Goal: Task Accomplishment & Management: Complete application form

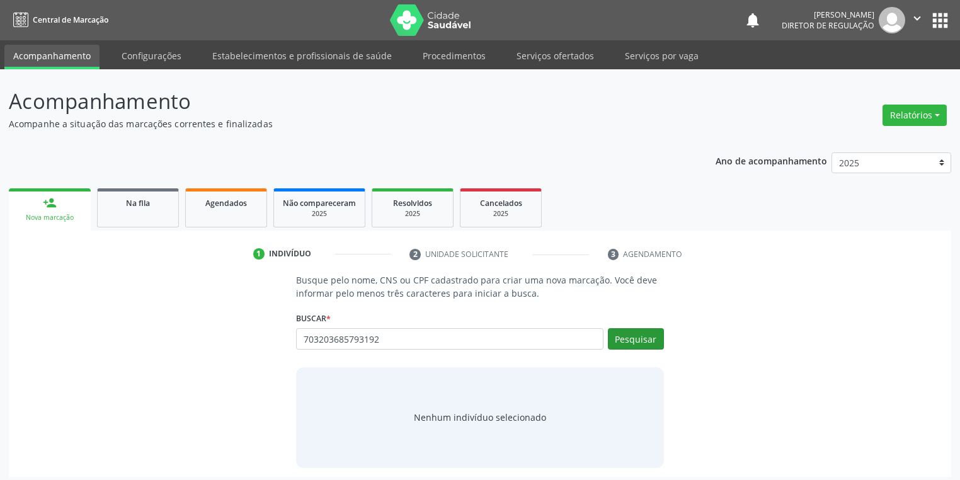
type input "703203685793192"
click at [624, 329] on button "Pesquisar" at bounding box center [636, 338] width 56 height 21
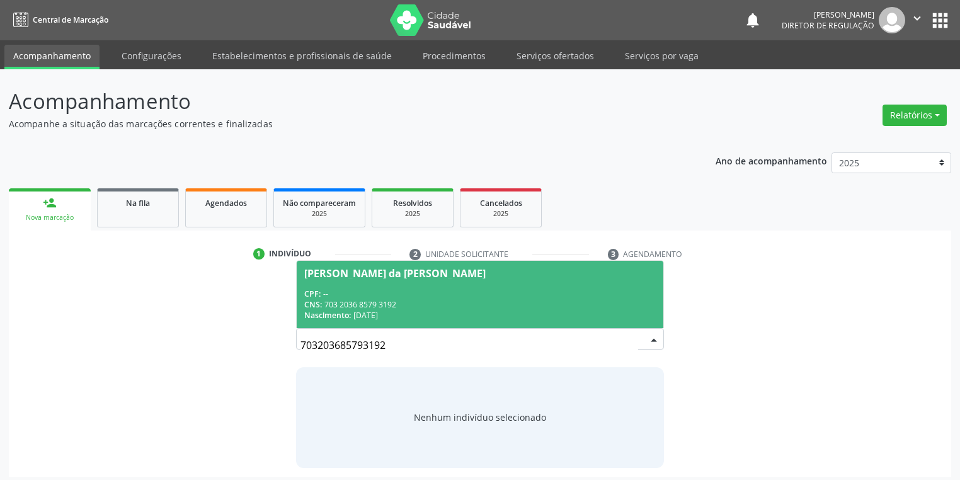
drag, startPoint x: 393, startPoint y: 345, endPoint x: 250, endPoint y: 348, distance: 143.0
click at [250, 348] on div "Busque pelo nome, CNS ou CPF cadastrado para criar uma nova marcação. Você deve…" at bounding box center [480, 370] width 925 height 194
click at [123, 211] on link "Na fila" at bounding box center [138, 207] width 82 height 39
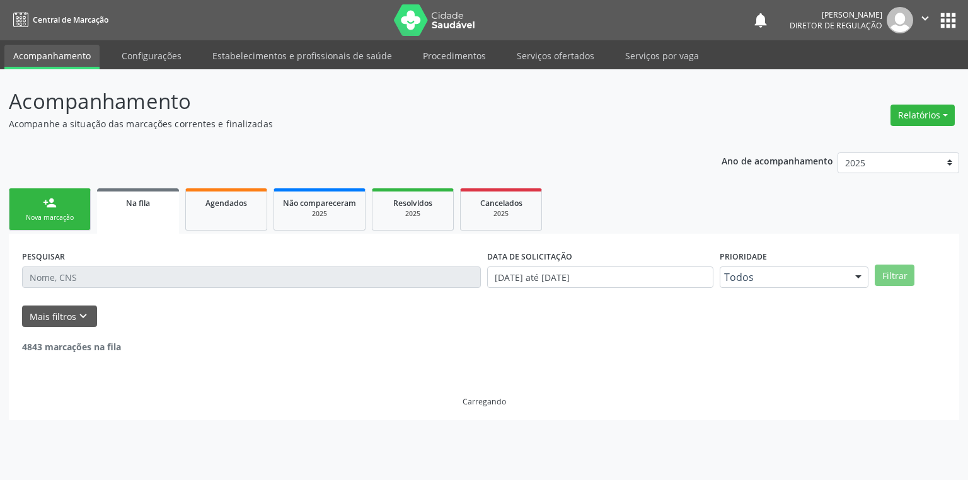
click at [88, 280] on input "text" at bounding box center [251, 276] width 459 height 21
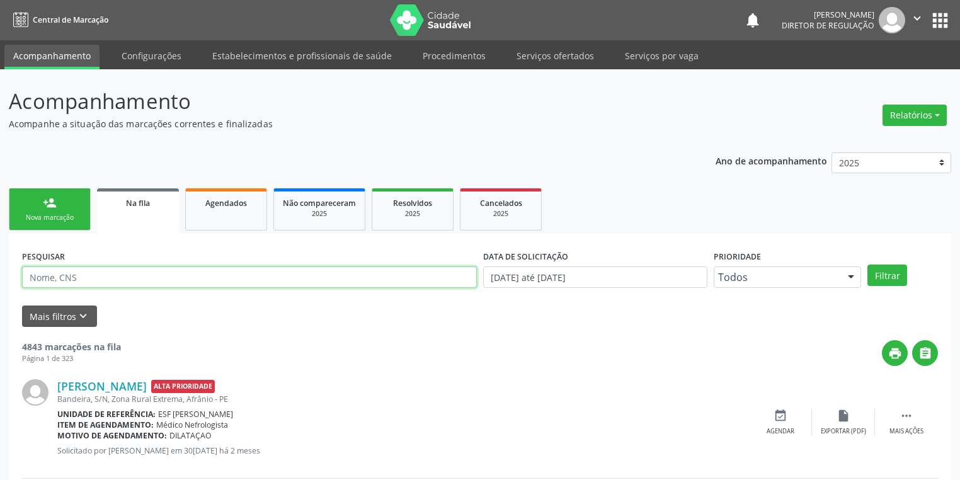
click at [105, 280] on input "text" at bounding box center [249, 276] width 455 height 21
paste input "703203685793192"
type input "703203685793192"
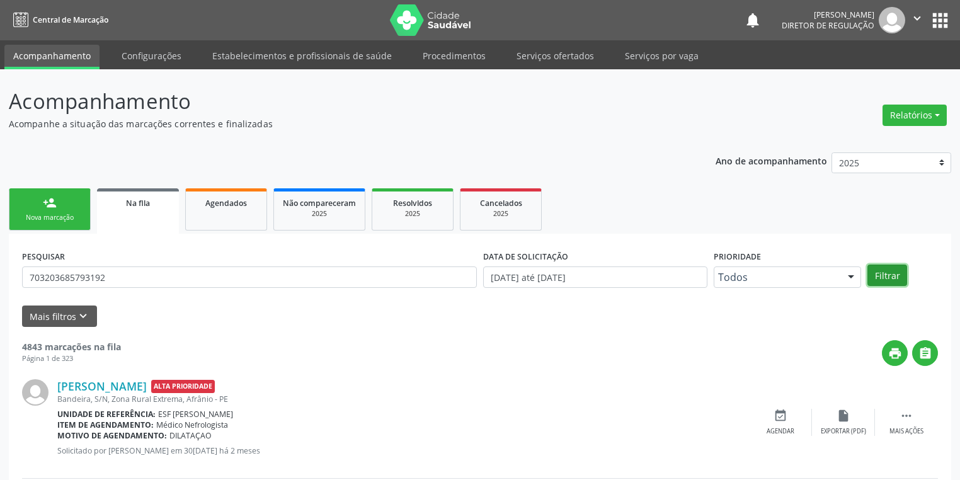
click at [881, 272] on button "Filtrar" at bounding box center [887, 275] width 40 height 21
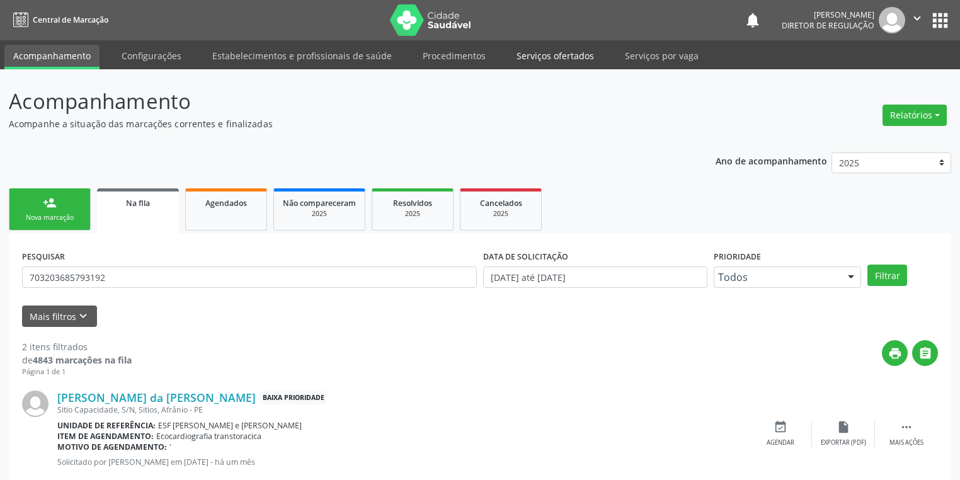
click at [567, 51] on link "Serviços ofertados" at bounding box center [555, 56] width 95 height 22
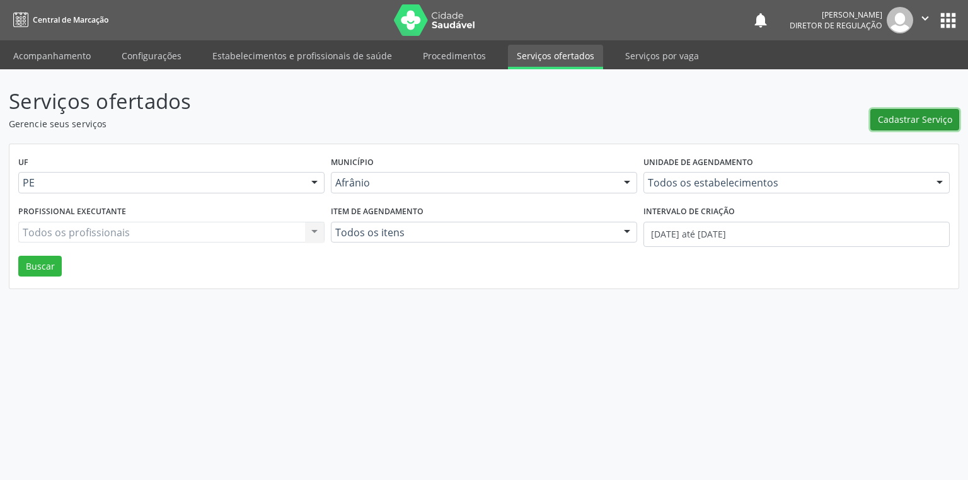
click at [884, 118] on span "Cadastrar Serviço" at bounding box center [914, 119] width 74 height 13
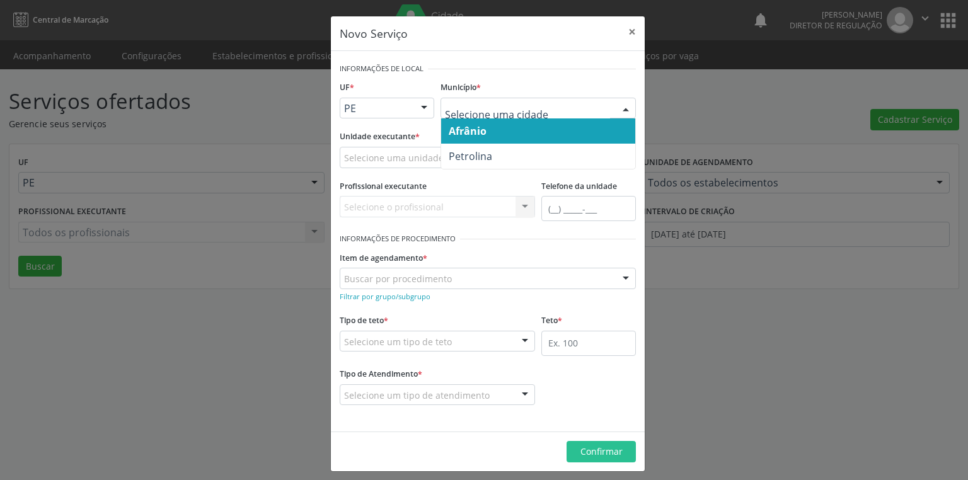
click at [491, 136] on span "Afrânio" at bounding box center [538, 130] width 194 height 25
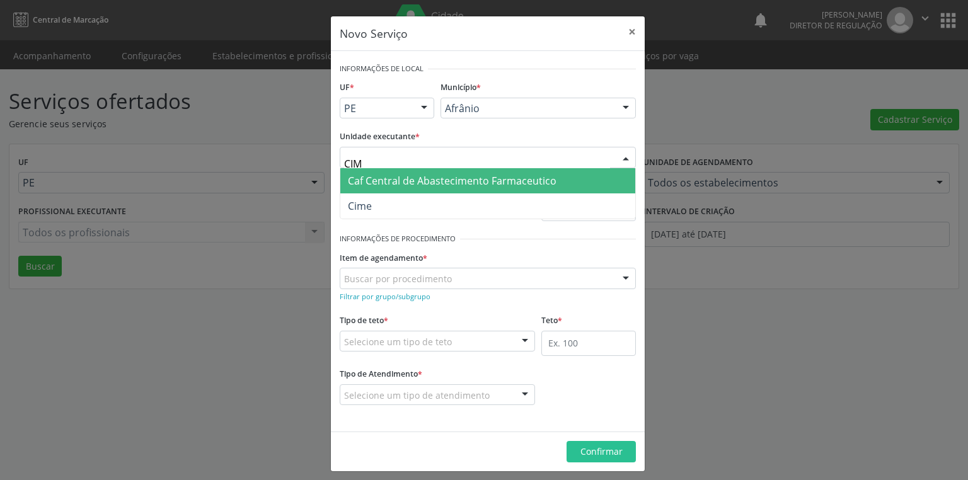
type input "CIME"
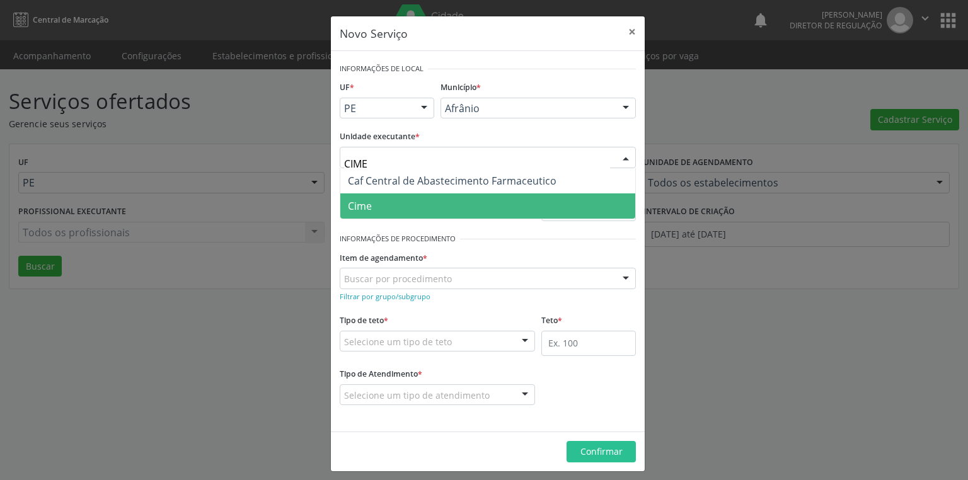
click at [375, 208] on span "Cime" at bounding box center [487, 205] width 295 height 25
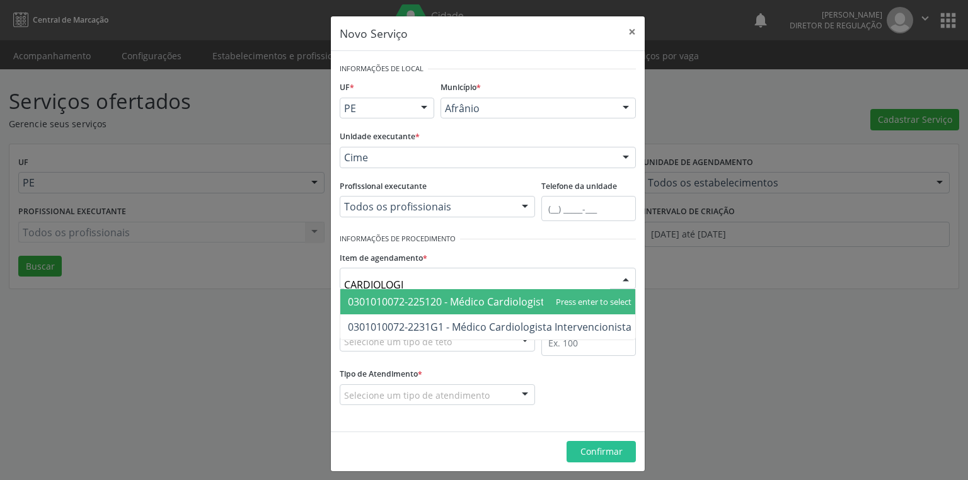
type input "CARDIOLOGIS"
drag, startPoint x: 528, startPoint y: 299, endPoint x: 470, endPoint y: 336, distance: 69.2
click at [528, 299] on span "0301010072-225120 - Médico Cardiologista" at bounding box center [449, 302] width 202 height 14
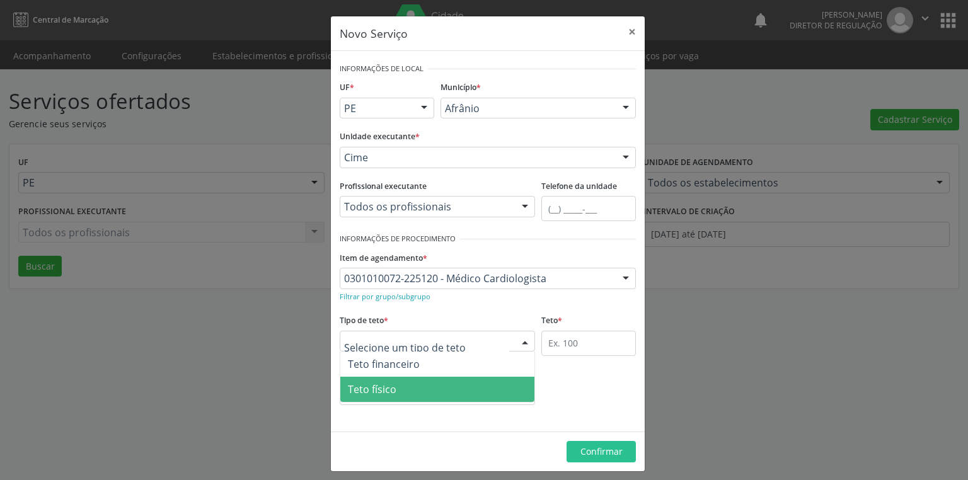
drag, startPoint x: 388, startPoint y: 389, endPoint x: 397, endPoint y: 382, distance: 11.7
click at [389, 388] on span "Teto físico" at bounding box center [372, 389] width 49 height 14
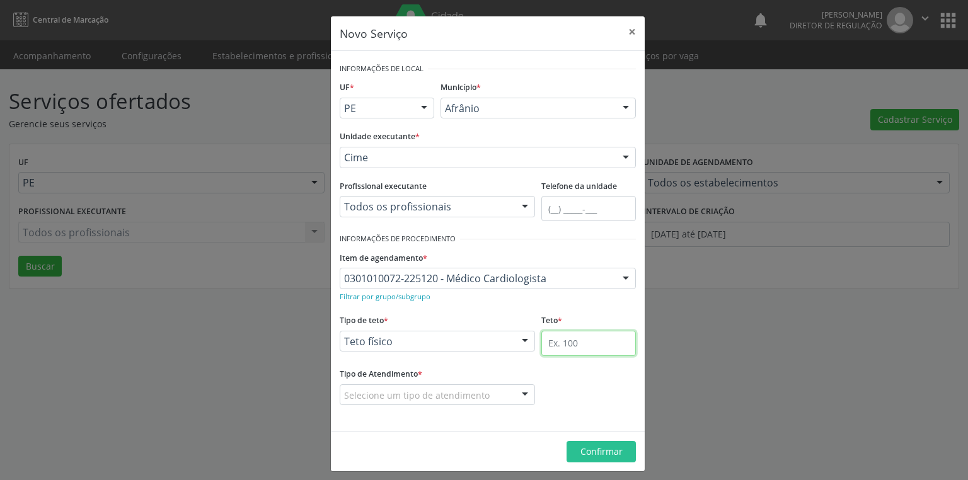
click at [552, 346] on input "text" at bounding box center [588, 343] width 94 height 25
type input "1"
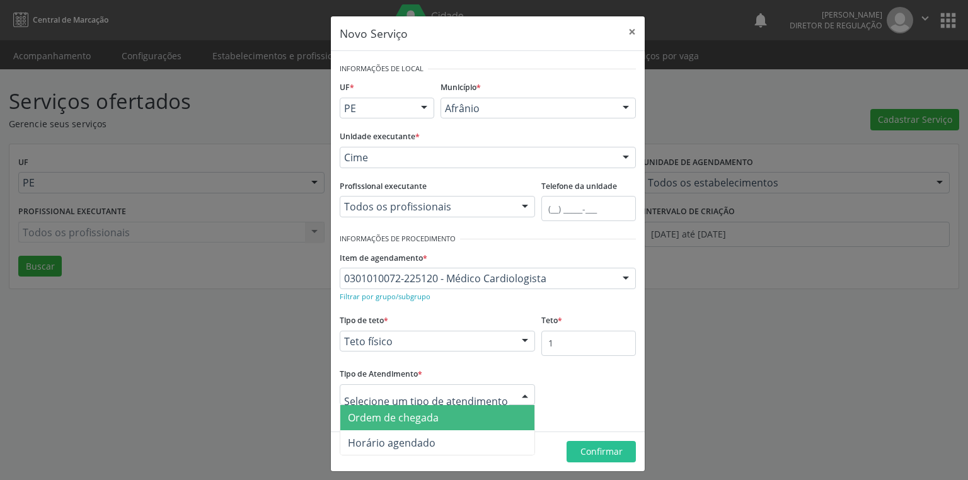
click at [401, 416] on span "Ordem de chegada" at bounding box center [393, 418] width 91 height 14
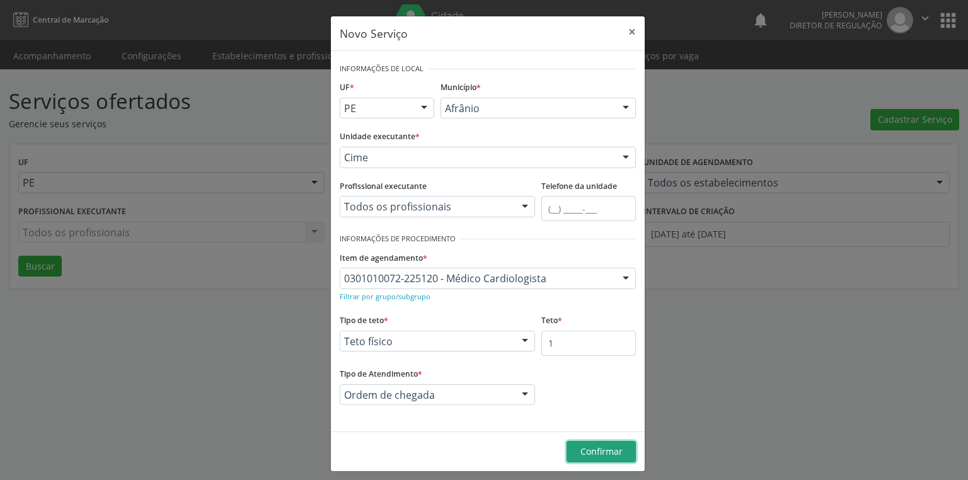
click at [580, 448] on span "Confirmar" at bounding box center [601, 451] width 42 height 12
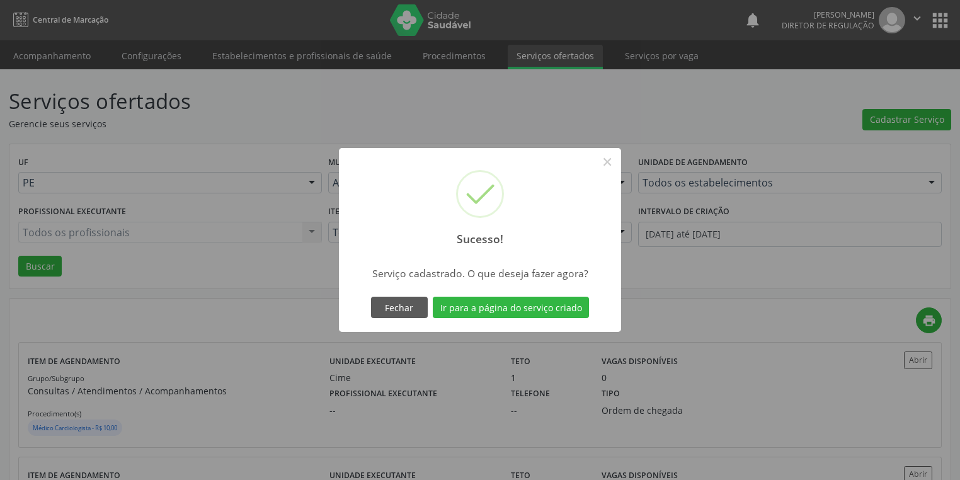
click at [489, 295] on div "Fechar Ir para a página do serviço criado" at bounding box center [480, 307] width 224 height 26
click at [487, 307] on button "Ir para a página do serviço criado" at bounding box center [511, 307] width 156 height 21
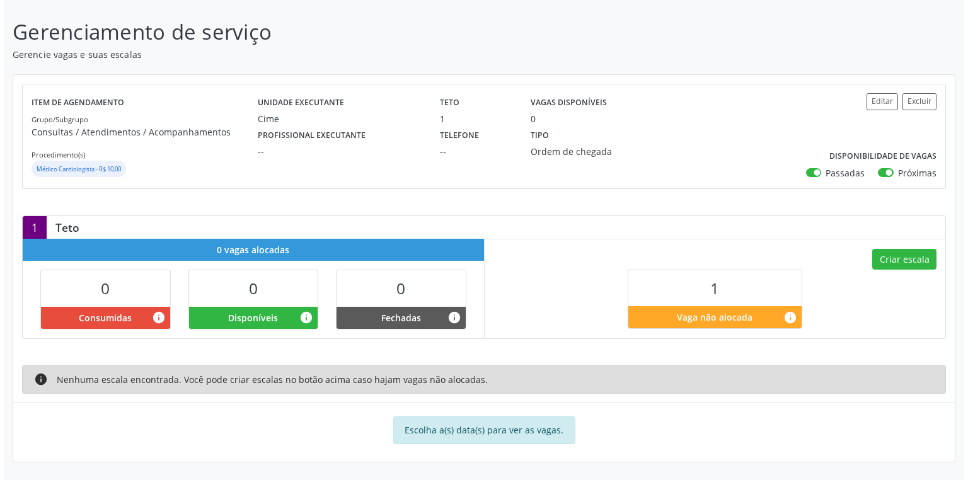
scroll to position [67, 0]
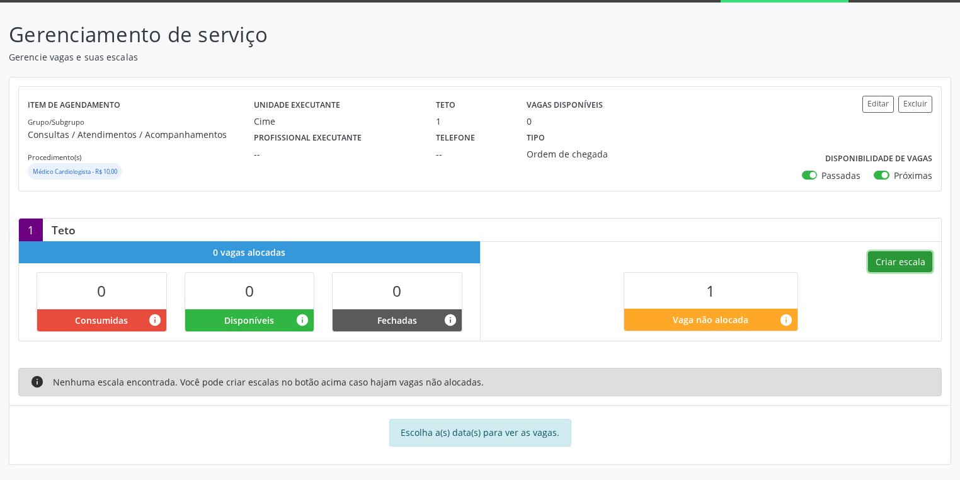
click at [896, 267] on button "Criar escala" at bounding box center [900, 261] width 64 height 21
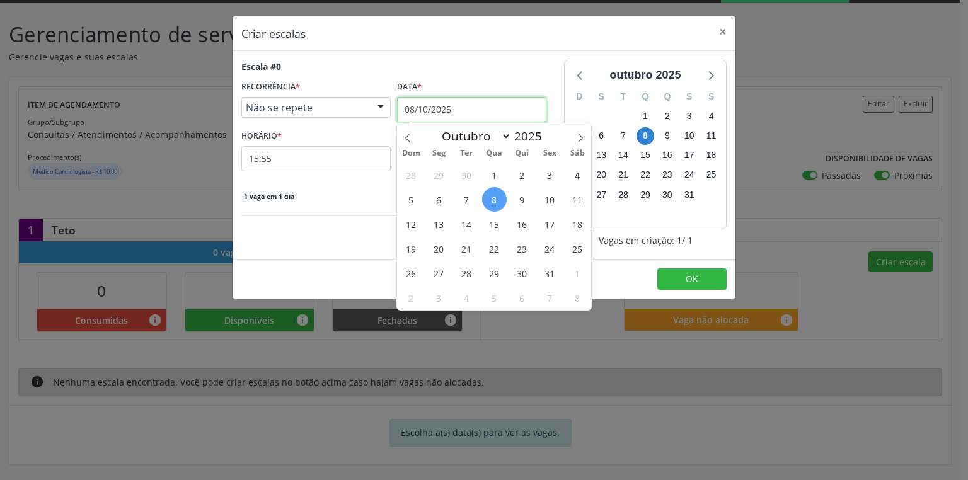
click at [410, 98] on input "08/10/2025" at bounding box center [471, 109] width 149 height 25
click at [578, 201] on span "11" at bounding box center [576, 199] width 25 height 25
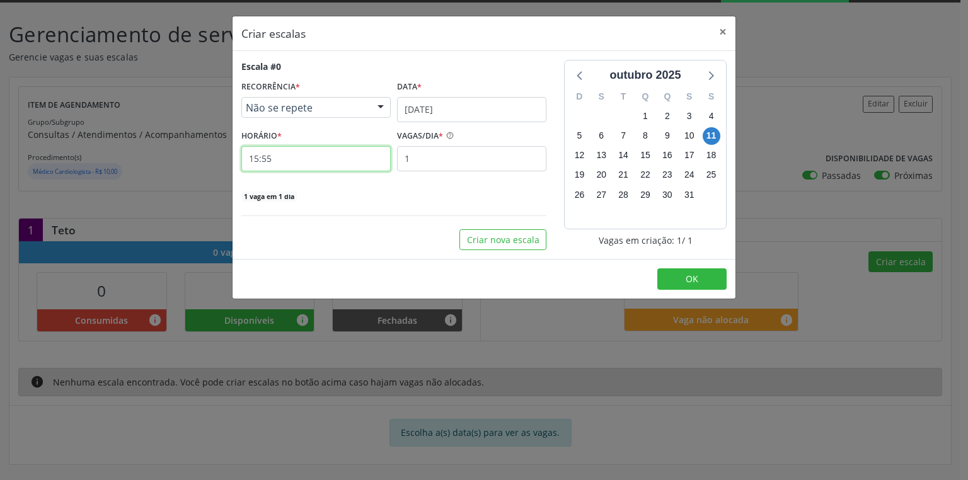
click at [287, 155] on input "15:55" at bounding box center [315, 158] width 149 height 25
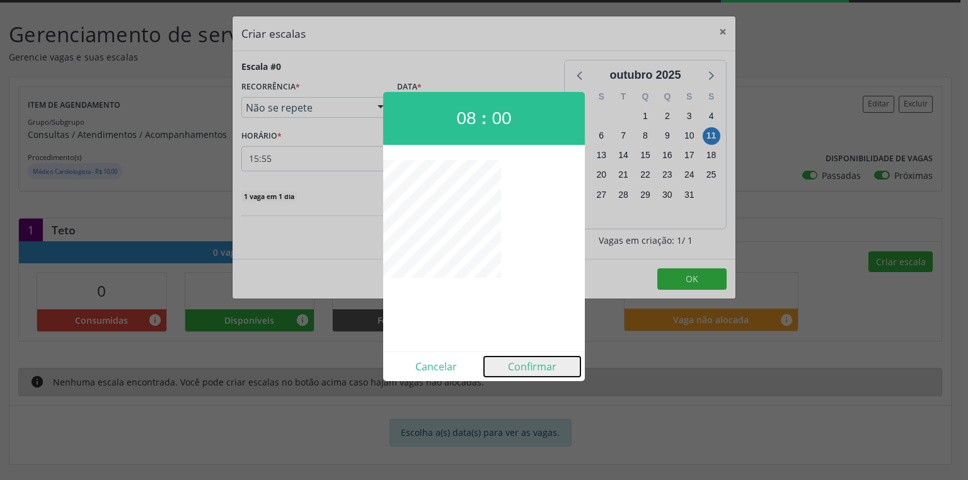
click at [533, 368] on button "Confirmar" at bounding box center [532, 367] width 96 height 20
type input "08:00"
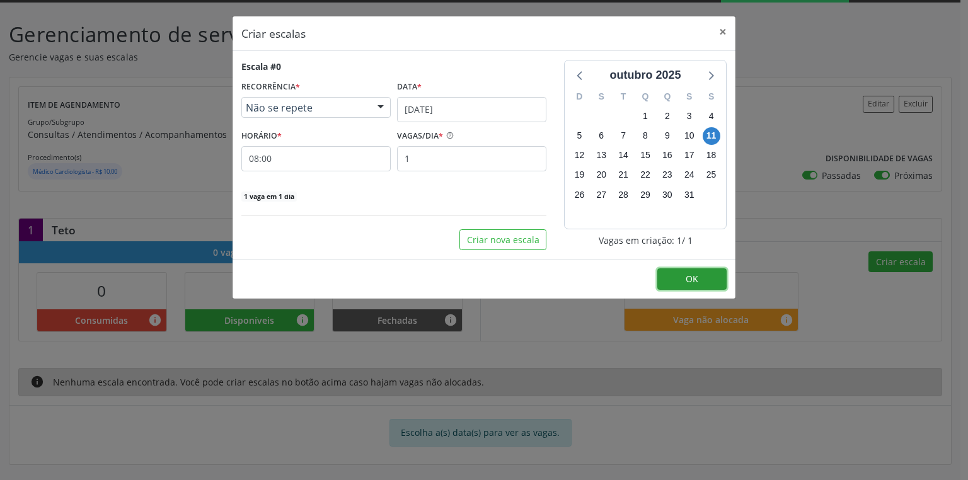
click at [682, 275] on button "OK" at bounding box center [691, 278] width 69 height 21
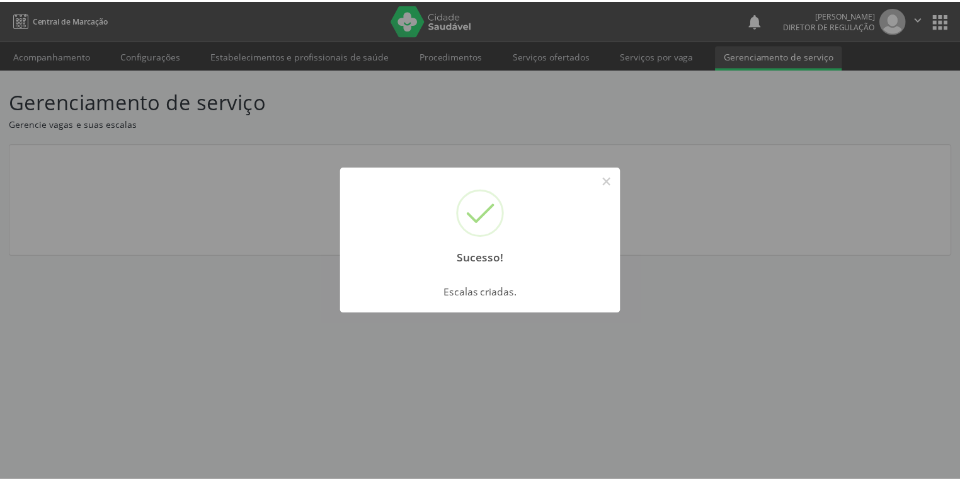
scroll to position [0, 0]
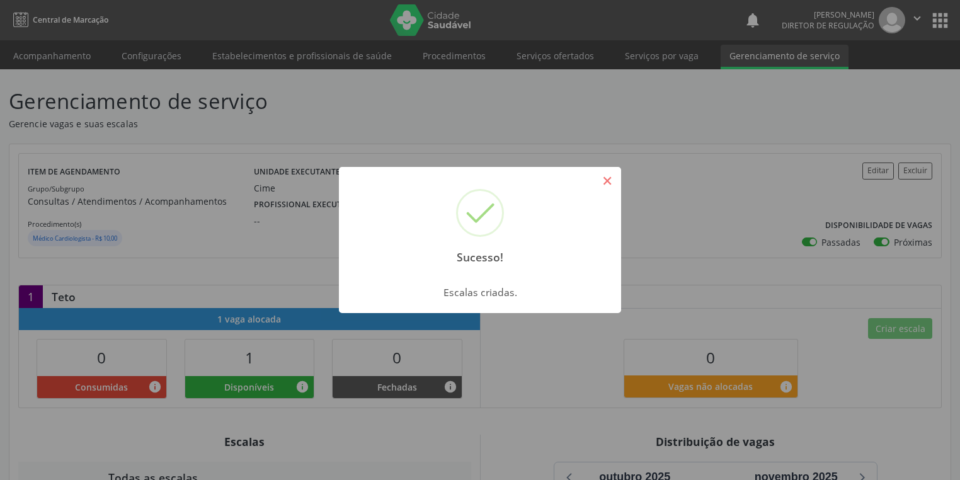
click at [603, 184] on button "×" at bounding box center [607, 180] width 21 height 21
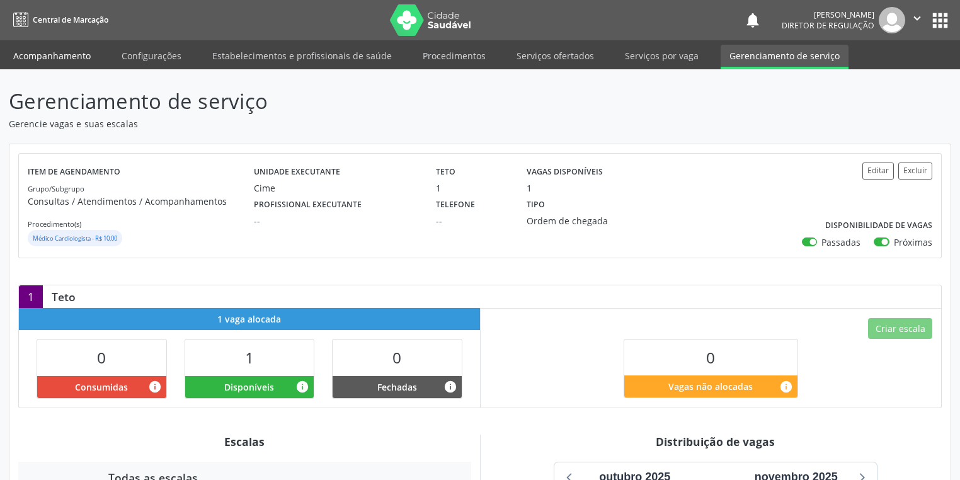
click at [74, 53] on link "Acompanhamento" at bounding box center [51, 56] width 95 height 22
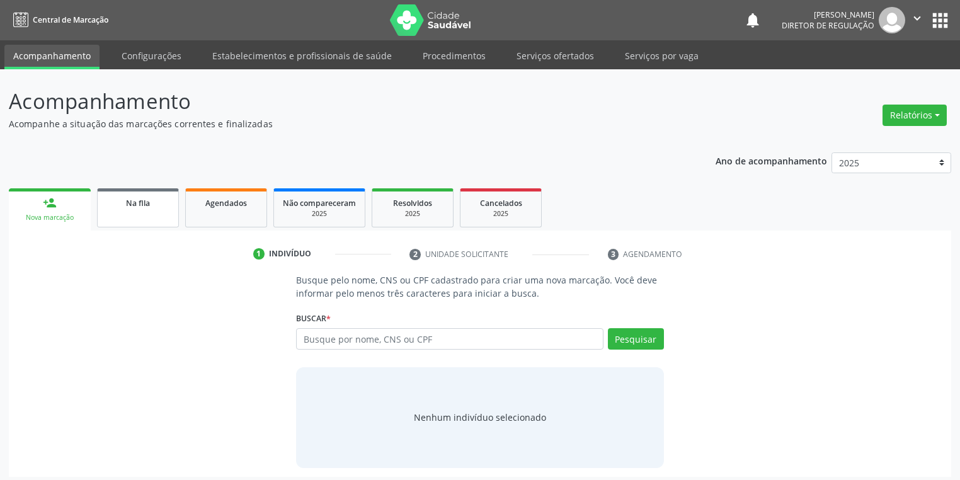
click at [139, 222] on link "Na fila" at bounding box center [138, 207] width 82 height 39
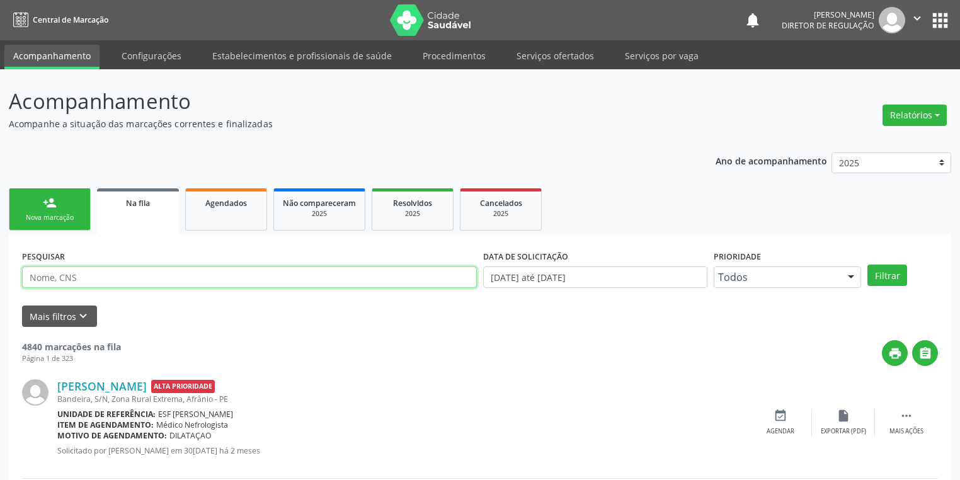
click at [68, 282] on input "text" at bounding box center [249, 276] width 455 height 21
type input "703203685793192"
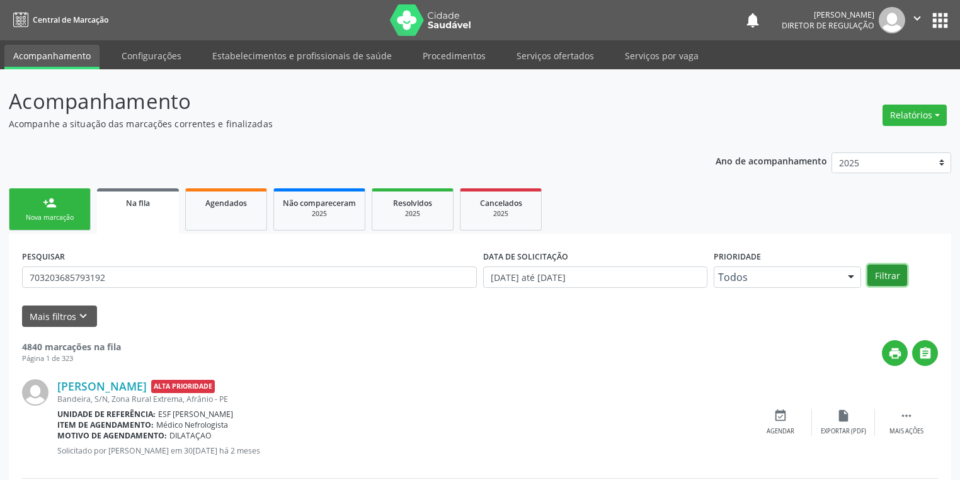
click at [883, 275] on button "Filtrar" at bounding box center [887, 275] width 40 height 21
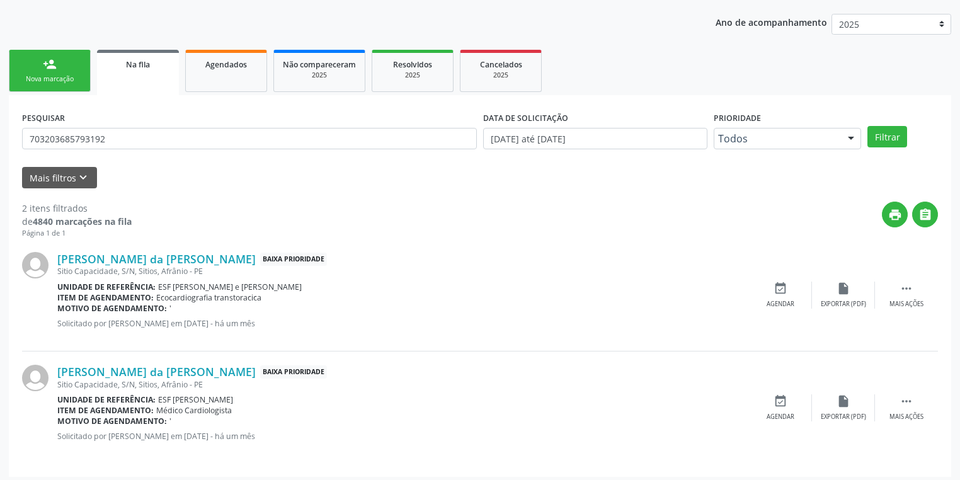
scroll to position [143, 0]
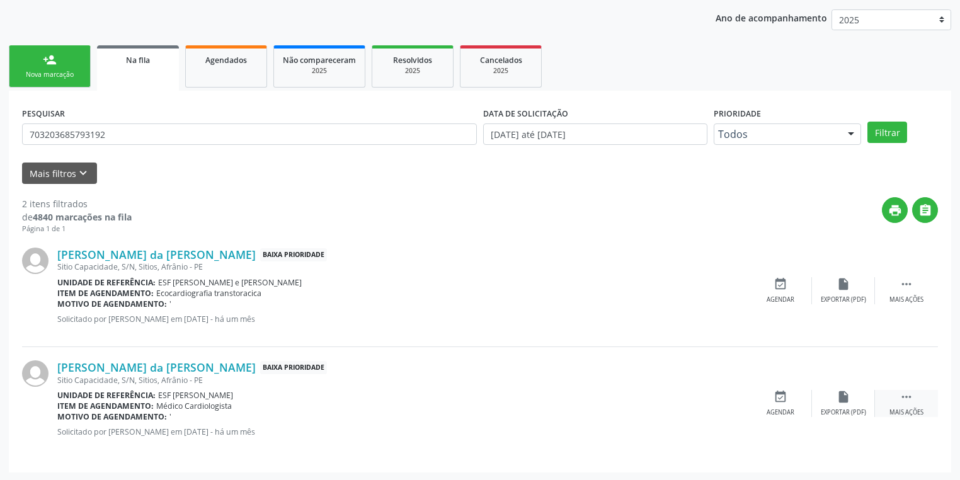
click at [907, 396] on icon "" at bounding box center [907, 397] width 14 height 14
click at [593, 398] on icon "event_available" at bounding box center [592, 397] width 14 height 14
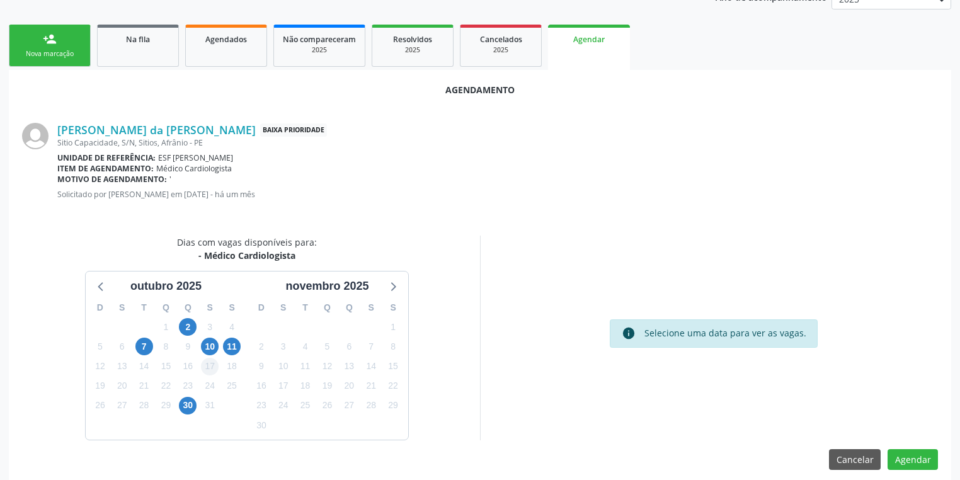
scroll to position [174, 0]
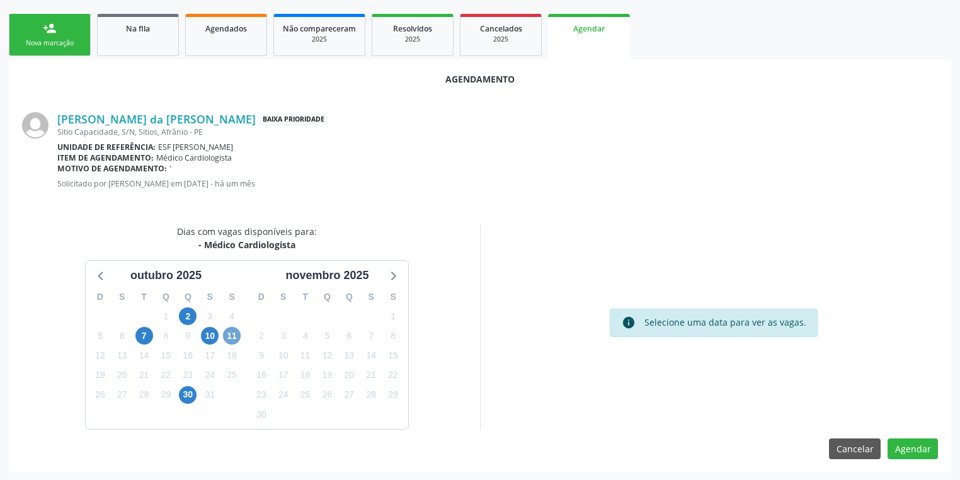
click at [230, 331] on span "11" at bounding box center [232, 336] width 18 height 18
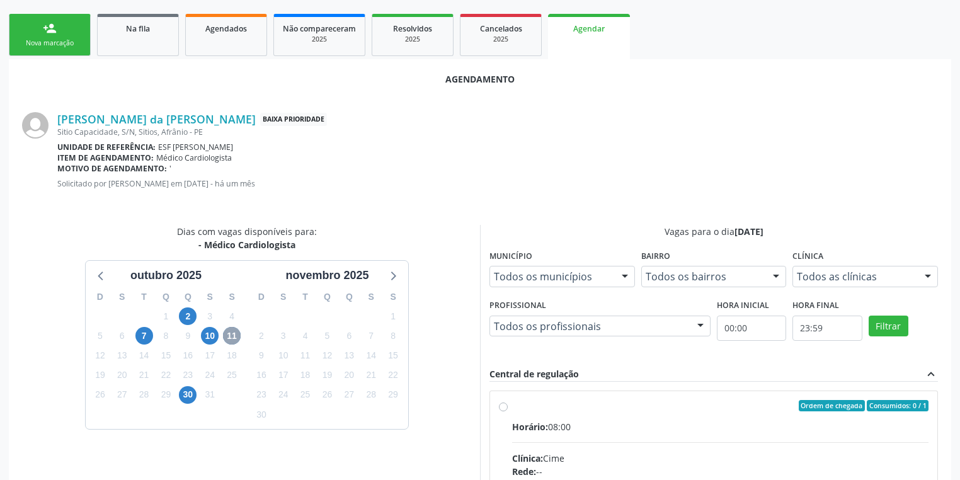
scroll to position [356, 0]
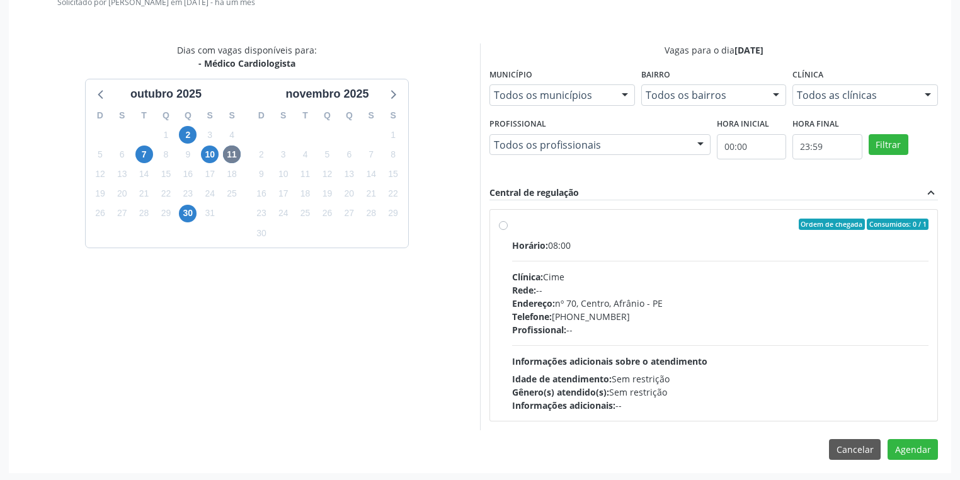
click at [683, 357] on span "Informações adicionais sobre o atendimento" at bounding box center [609, 361] width 195 height 12
click at [508, 230] on input "Ordem de chegada Consumidos: 0 / 1 Horário: 08:00 Clínica: Cime Rede: -- Endere…" at bounding box center [503, 224] width 9 height 11
radio input "true"
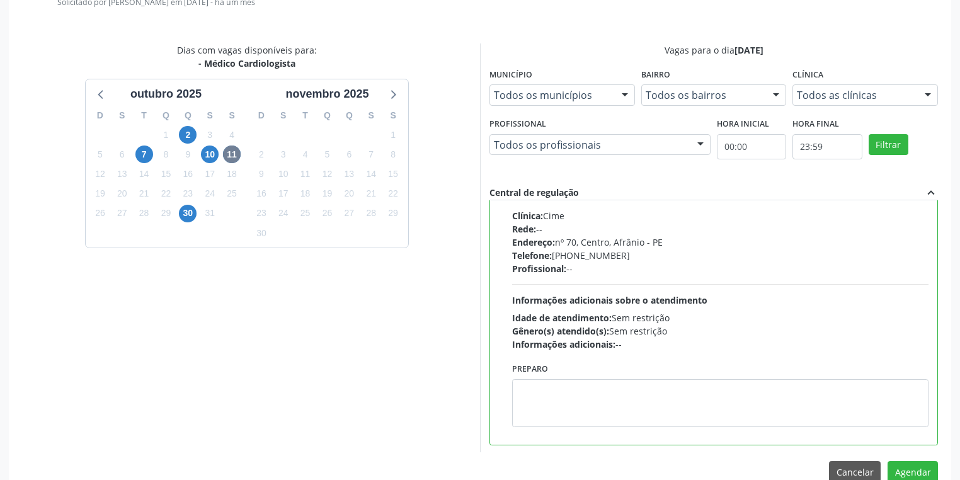
scroll to position [62, 0]
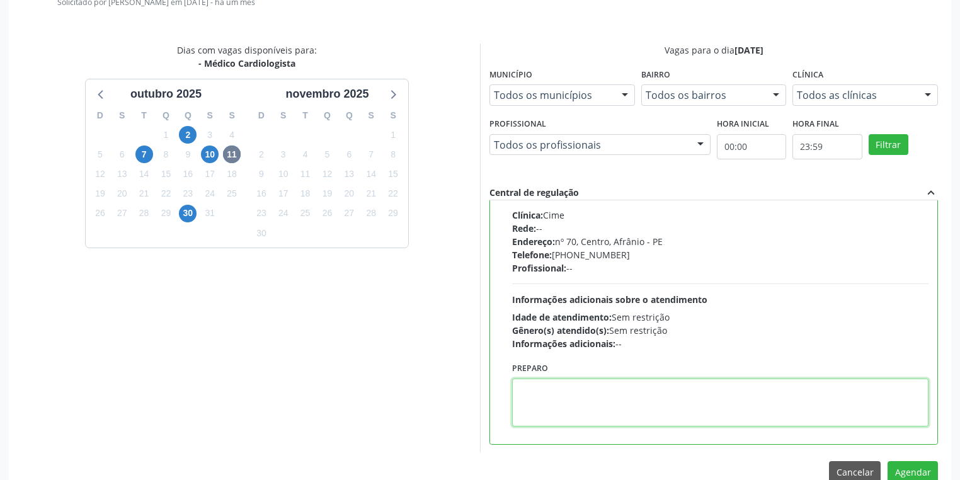
drag, startPoint x: 574, startPoint y: 409, endPoint x: 742, endPoint y: 406, distance: 168.2
click at [574, 408] on textarea at bounding box center [720, 403] width 416 height 48
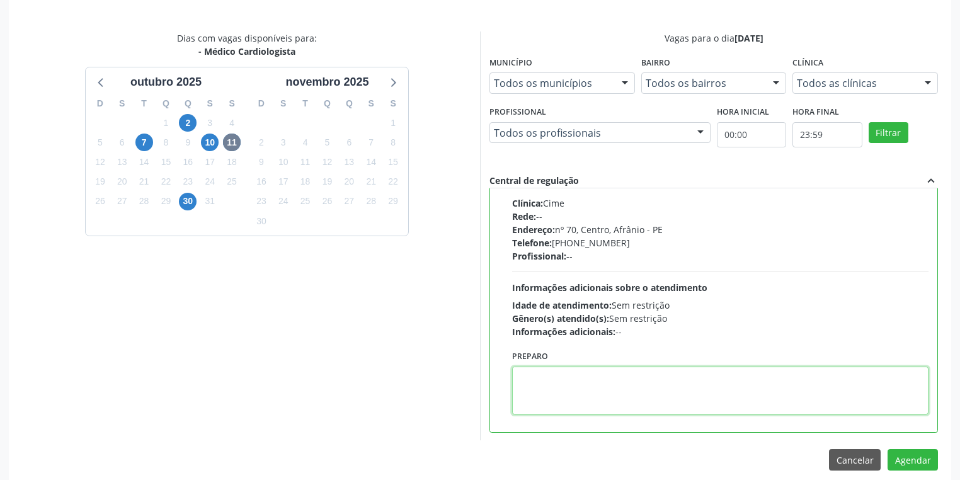
scroll to position [379, 0]
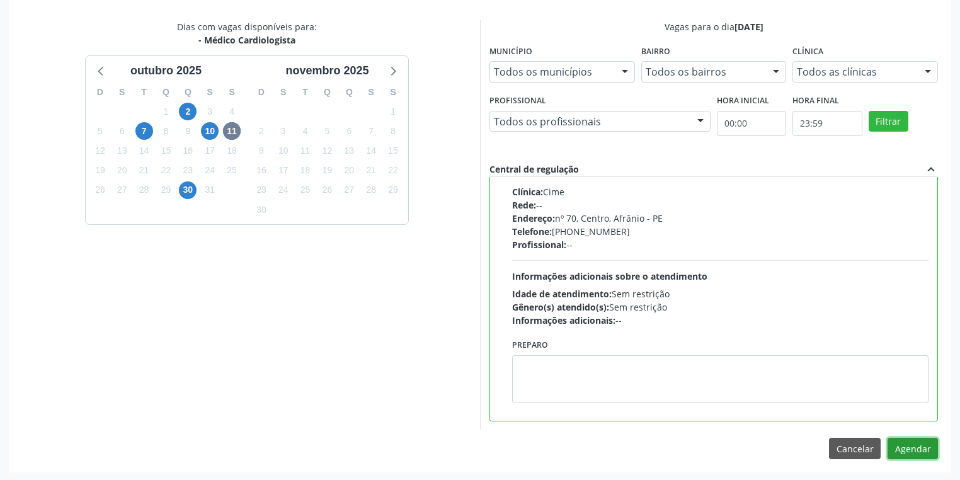
click at [904, 447] on button "Agendar" at bounding box center [913, 448] width 50 height 21
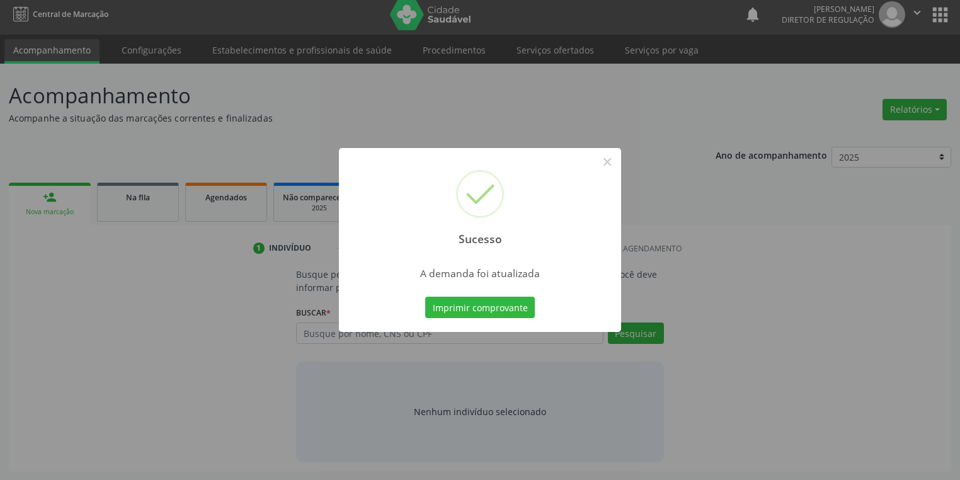
scroll to position [5, 0]
click at [485, 307] on button "Imprimir comprovante" at bounding box center [480, 307] width 110 height 21
